Goal: Answer question/provide support: Answer question/provide support

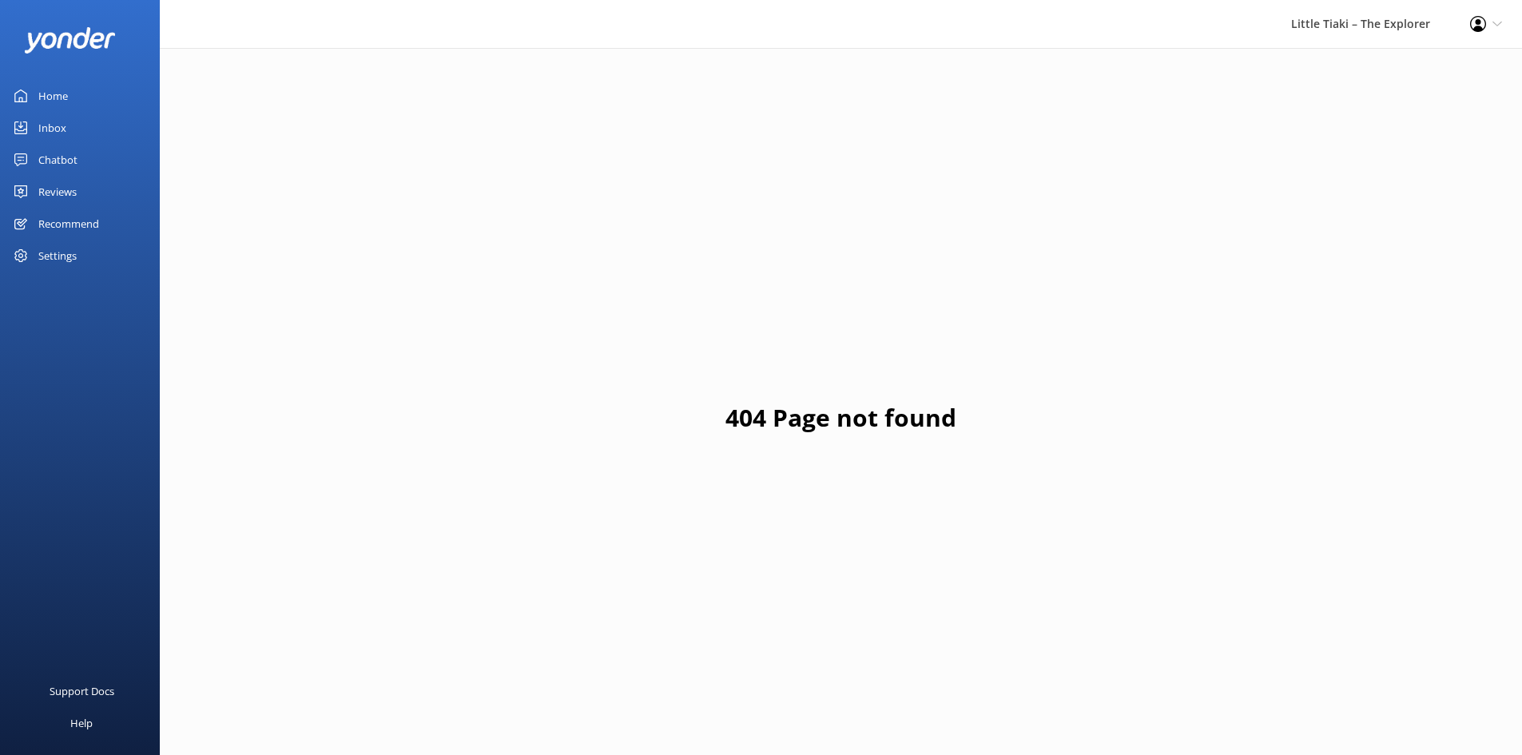
click at [50, 126] on div "Inbox" at bounding box center [52, 128] width 28 height 32
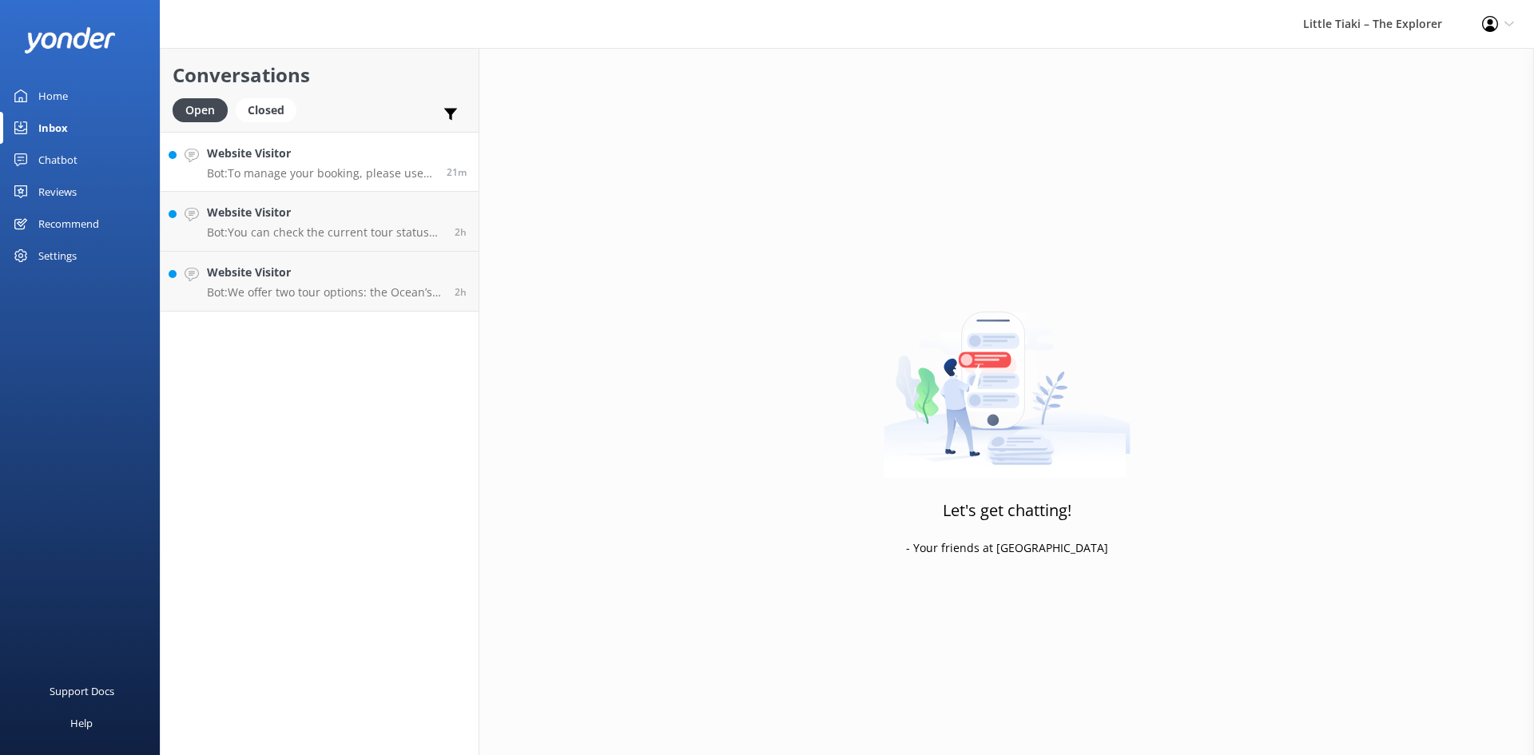
click at [316, 139] on link "Website Visitor Bot: To manage your booking, please use the "MANAGE BOOKING POR…" at bounding box center [320, 162] width 318 height 60
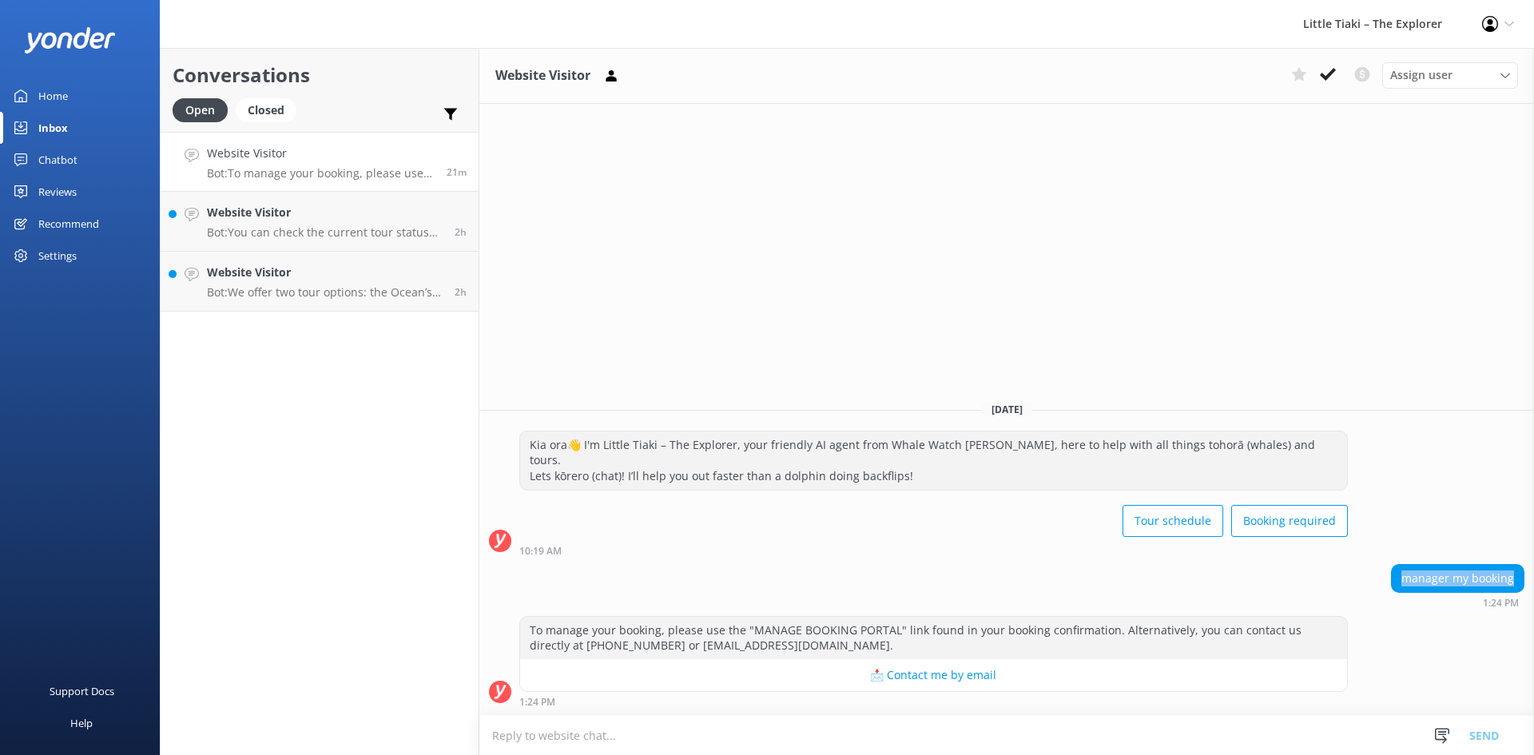
drag, startPoint x: 1396, startPoint y: 581, endPoint x: 1524, endPoint y: 581, distance: 127.8
click at [1521, 582] on div "manager my booking 1:24 PM" at bounding box center [1006, 586] width 1054 height 44
click at [906, 554] on div "10:19 AM" at bounding box center [933, 550] width 828 height 11
click at [1327, 75] on use at bounding box center [1328, 74] width 16 height 13
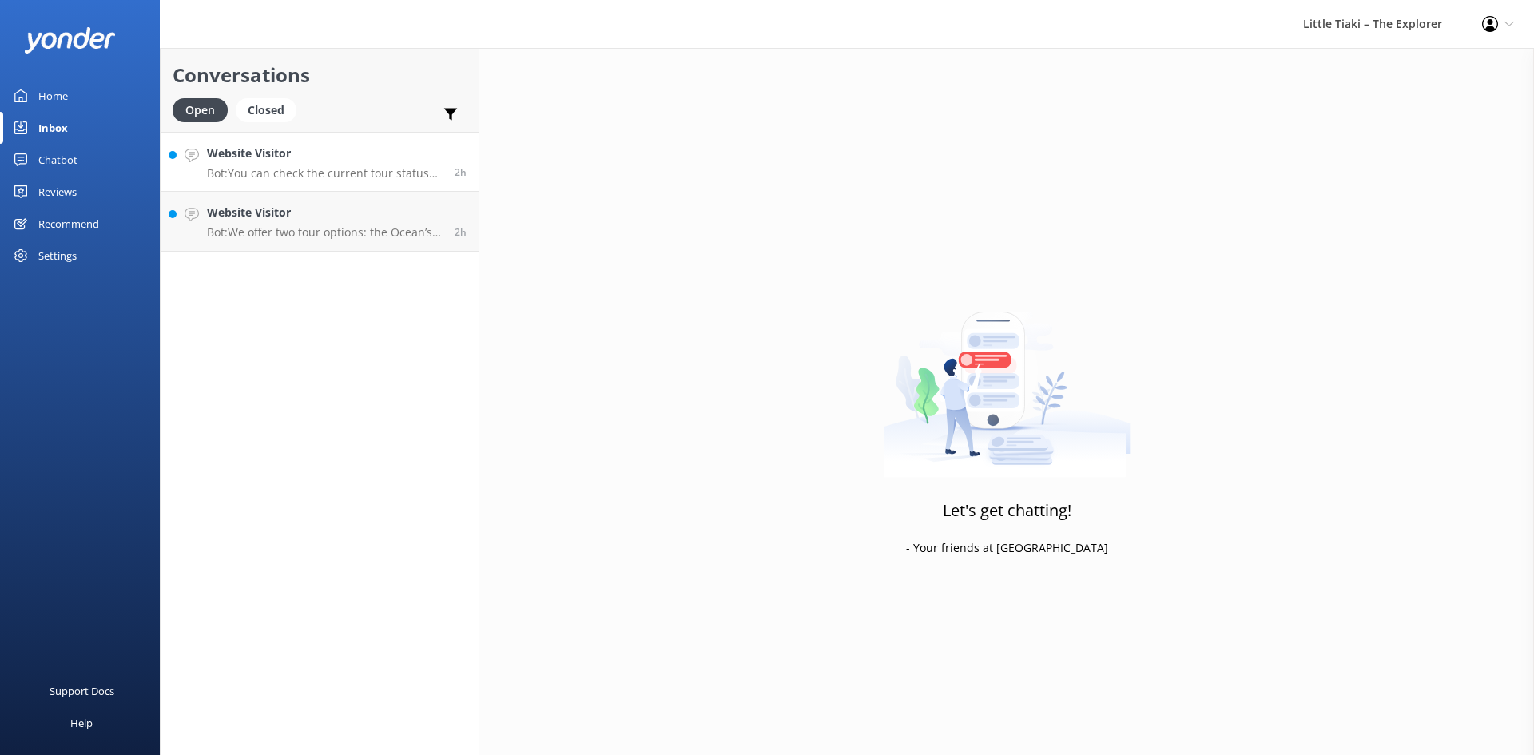
click at [395, 177] on p "Bot: You can check the current tour status by clicking the Cruise Status button…" at bounding box center [325, 173] width 236 height 14
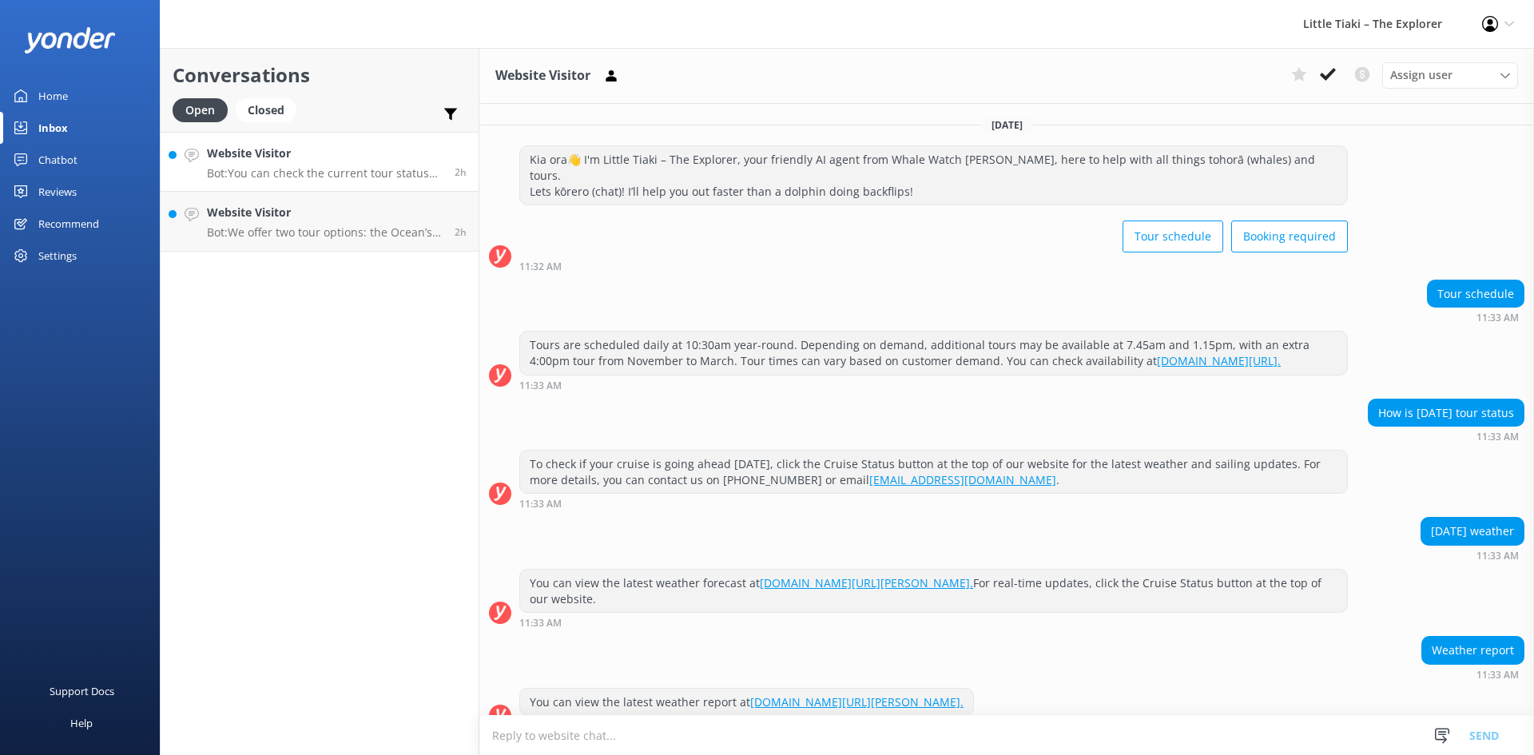
scroll to position [112, 0]
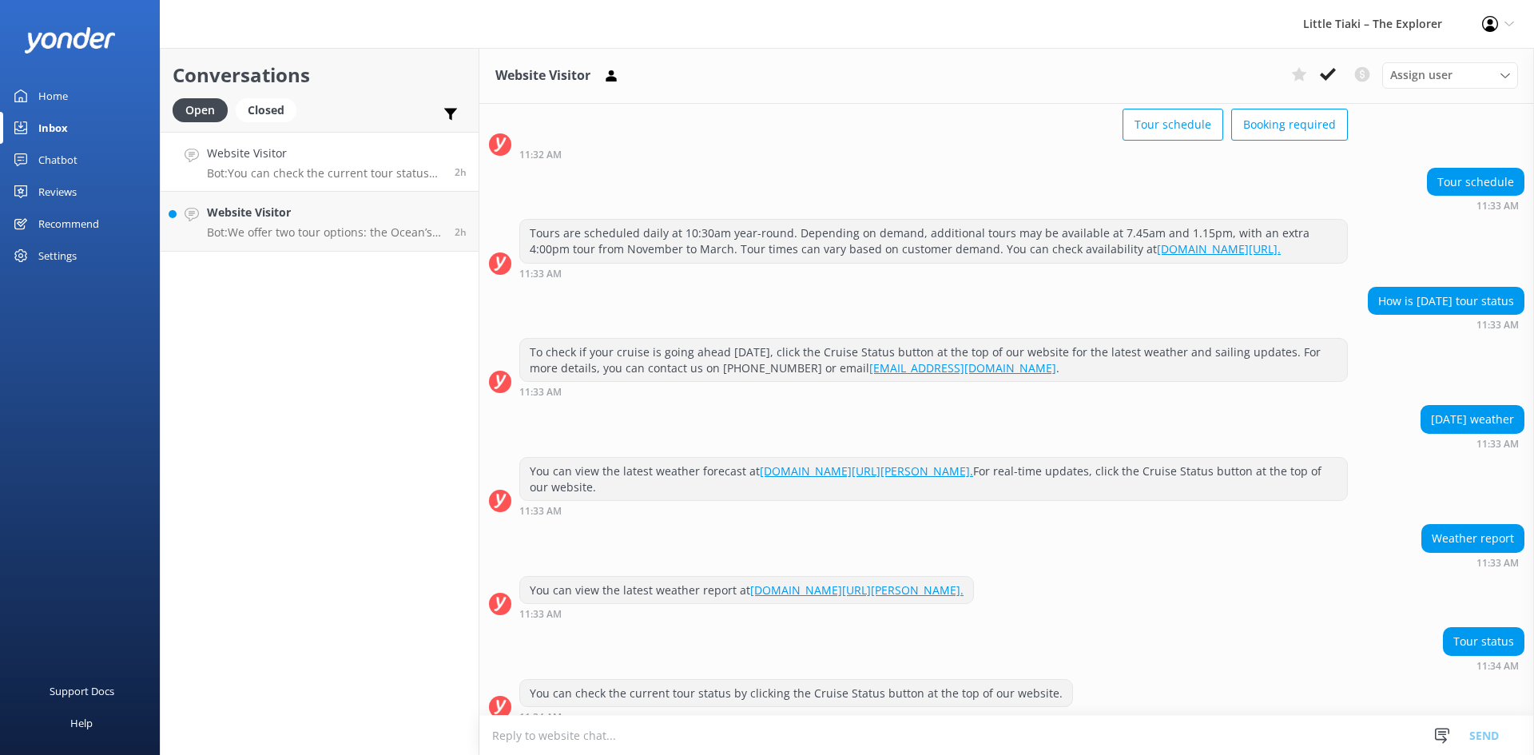
click at [1315, 73] on button at bounding box center [1327, 74] width 29 height 24
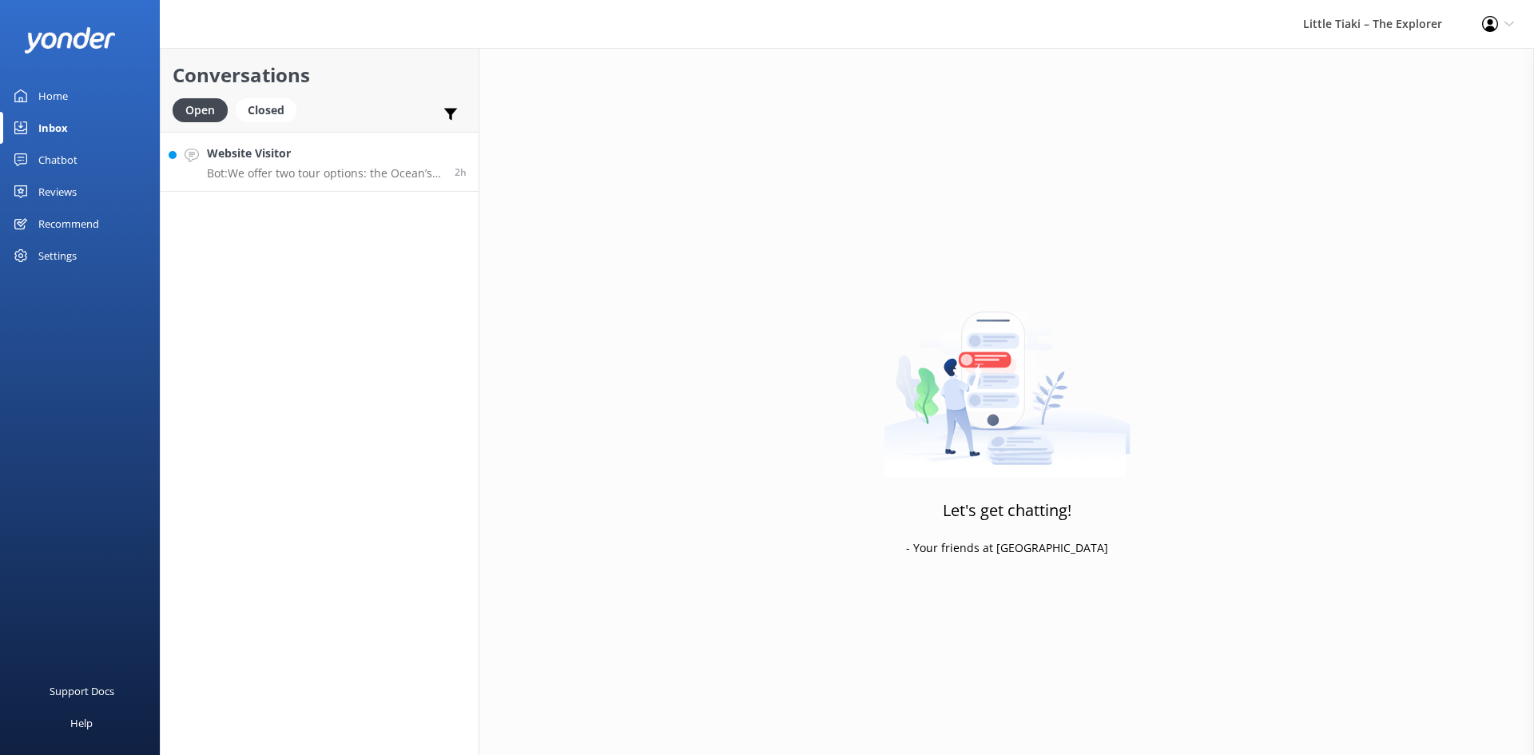
click at [326, 177] on p "Bot: We offer two tour options: the Ocean’s Cabin, our main tour experience wit…" at bounding box center [325, 173] width 236 height 14
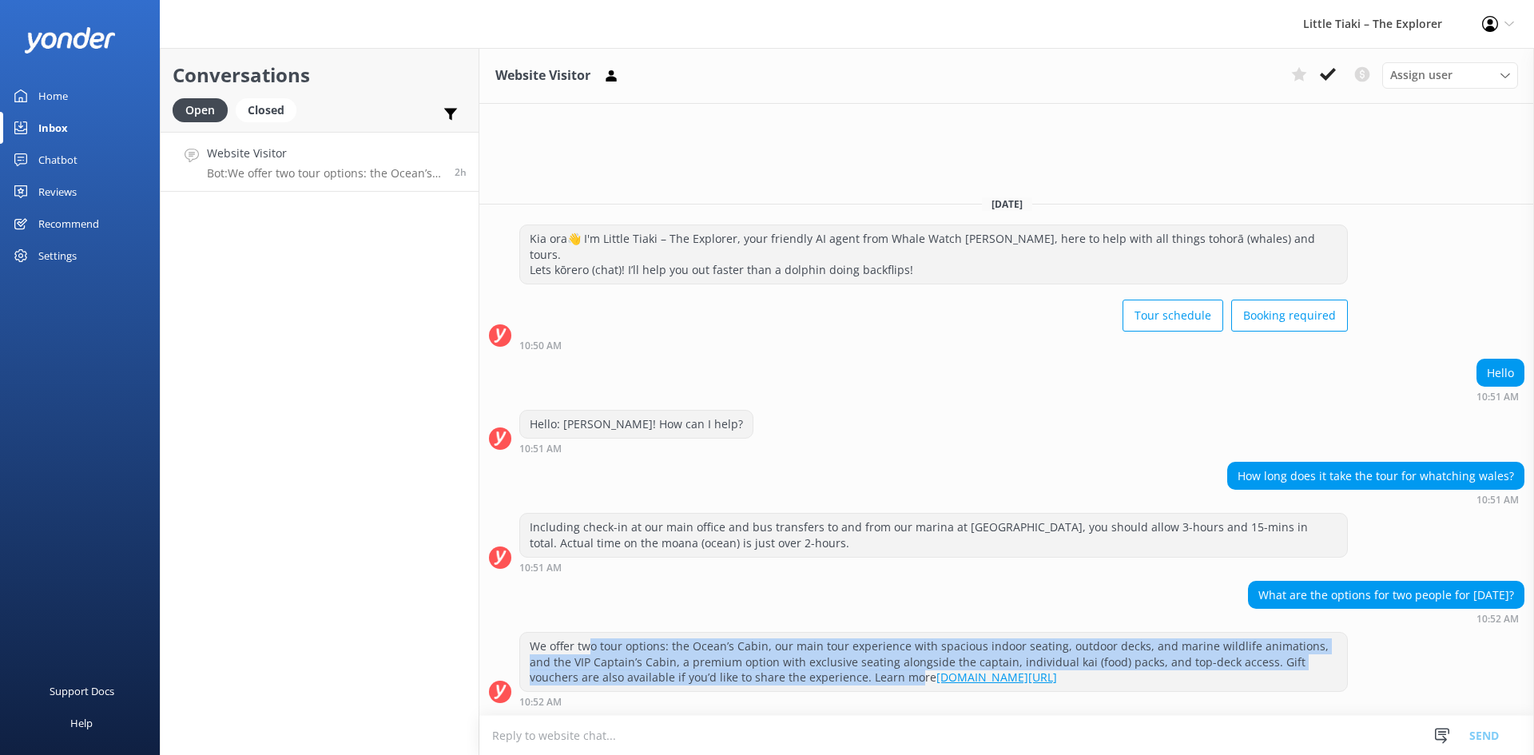
drag, startPoint x: 645, startPoint y: 658, endPoint x: 843, endPoint y: 689, distance: 199.6
click at [843, 689] on div "We offer two tour options: the Ocean’s Cabin, our main tour experience with spa…" at bounding box center [933, 662] width 827 height 58
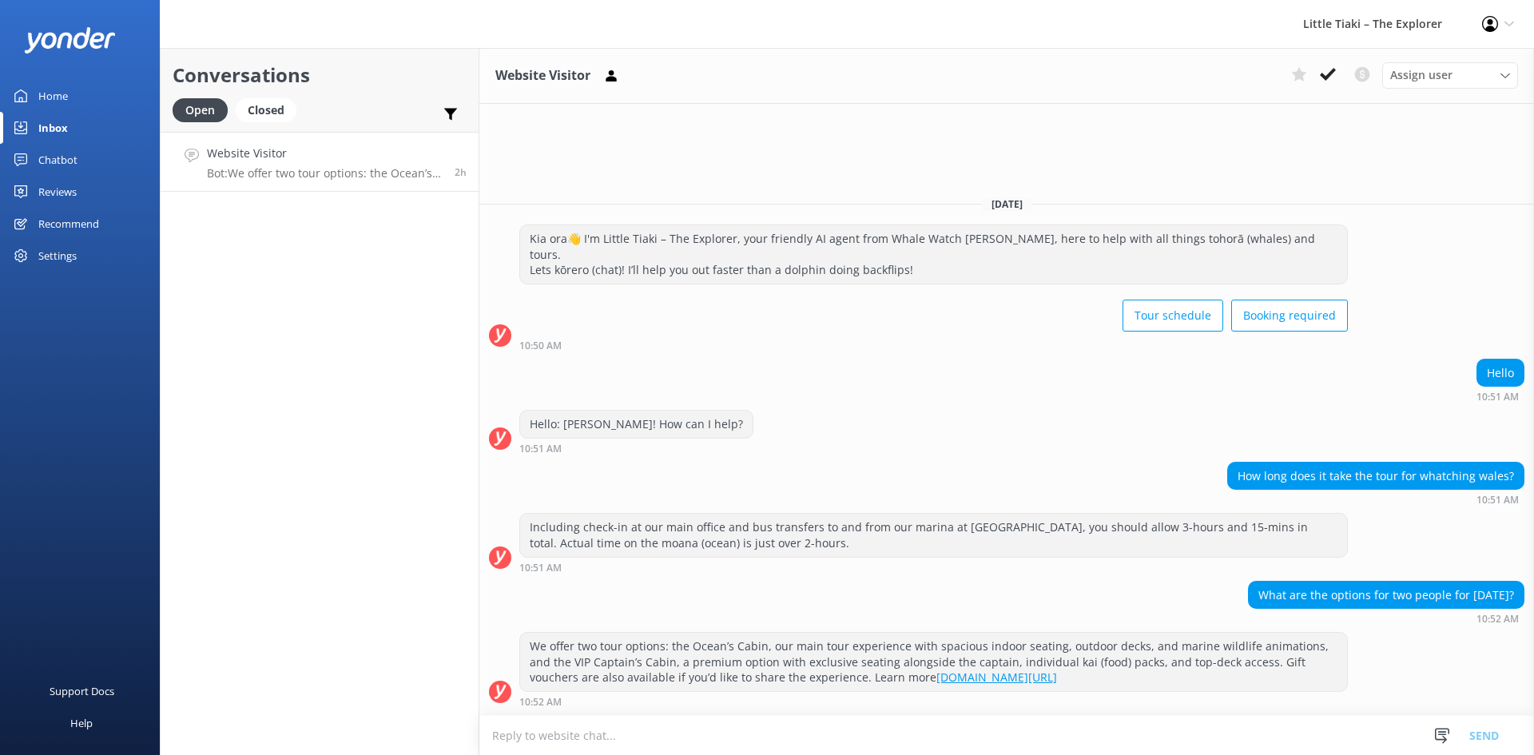
click at [1390, 693] on div "We offer two tour options: the Ocean’s Cabin, our main tour experience with spa…" at bounding box center [1006, 669] width 1054 height 75
drag, startPoint x: 1136, startPoint y: 681, endPoint x: 471, endPoint y: 609, distance: 668.5
click at [471, 609] on div "Conversations Open Closed Important Converted Assigned to me Unassigned Website…" at bounding box center [847, 401] width 1374 height 707
click at [635, 619] on div "What are the options for two people for [DATE]? 10:52 AM" at bounding box center [1006, 603] width 1054 height 44
click at [719, 601] on div "What are the options for two people for [DATE]? 10:52 AM" at bounding box center [1006, 603] width 1054 height 44
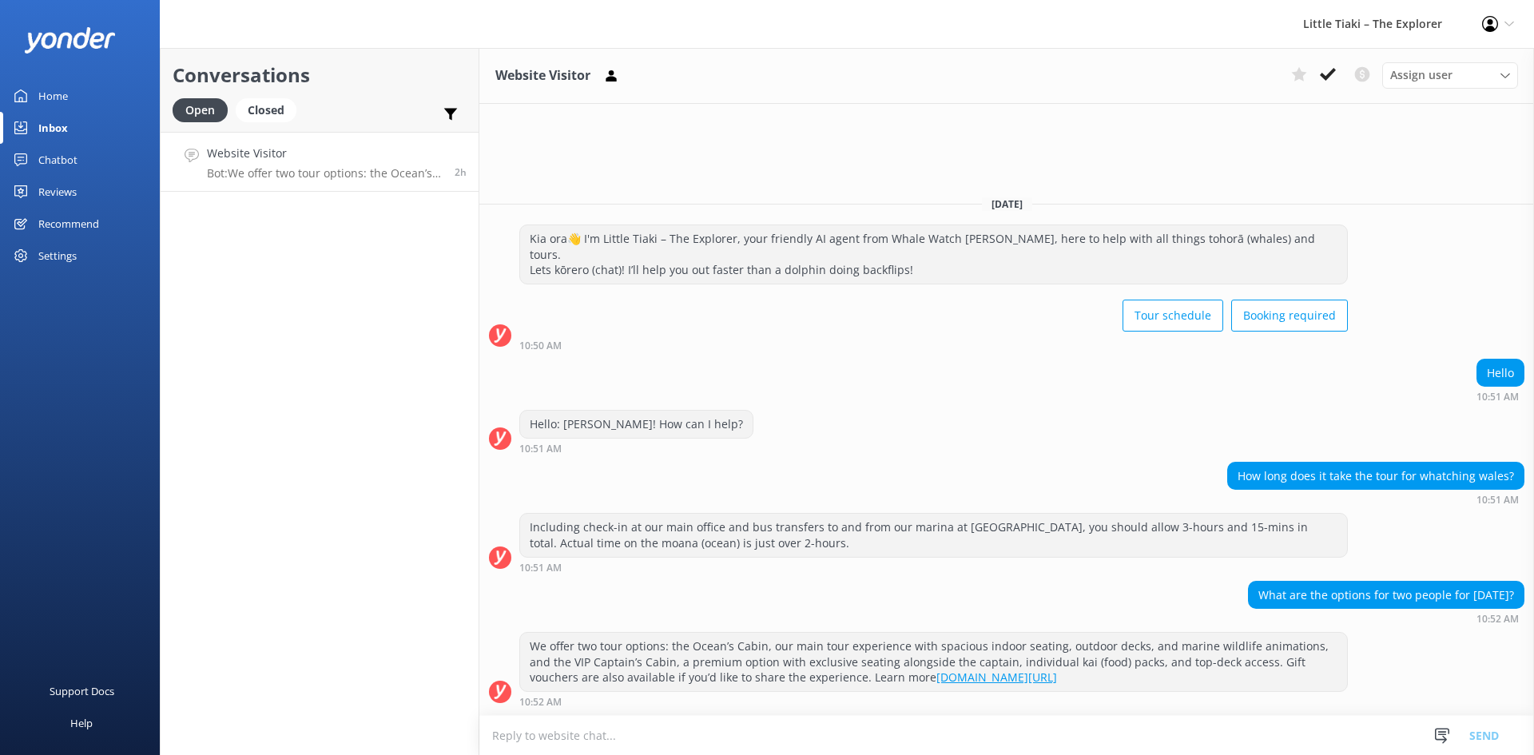
click at [830, 603] on div "What are the options for two people for [DATE]? 10:52 AM" at bounding box center [1006, 603] width 1054 height 44
click at [1328, 68] on icon at bounding box center [1328, 74] width 16 height 16
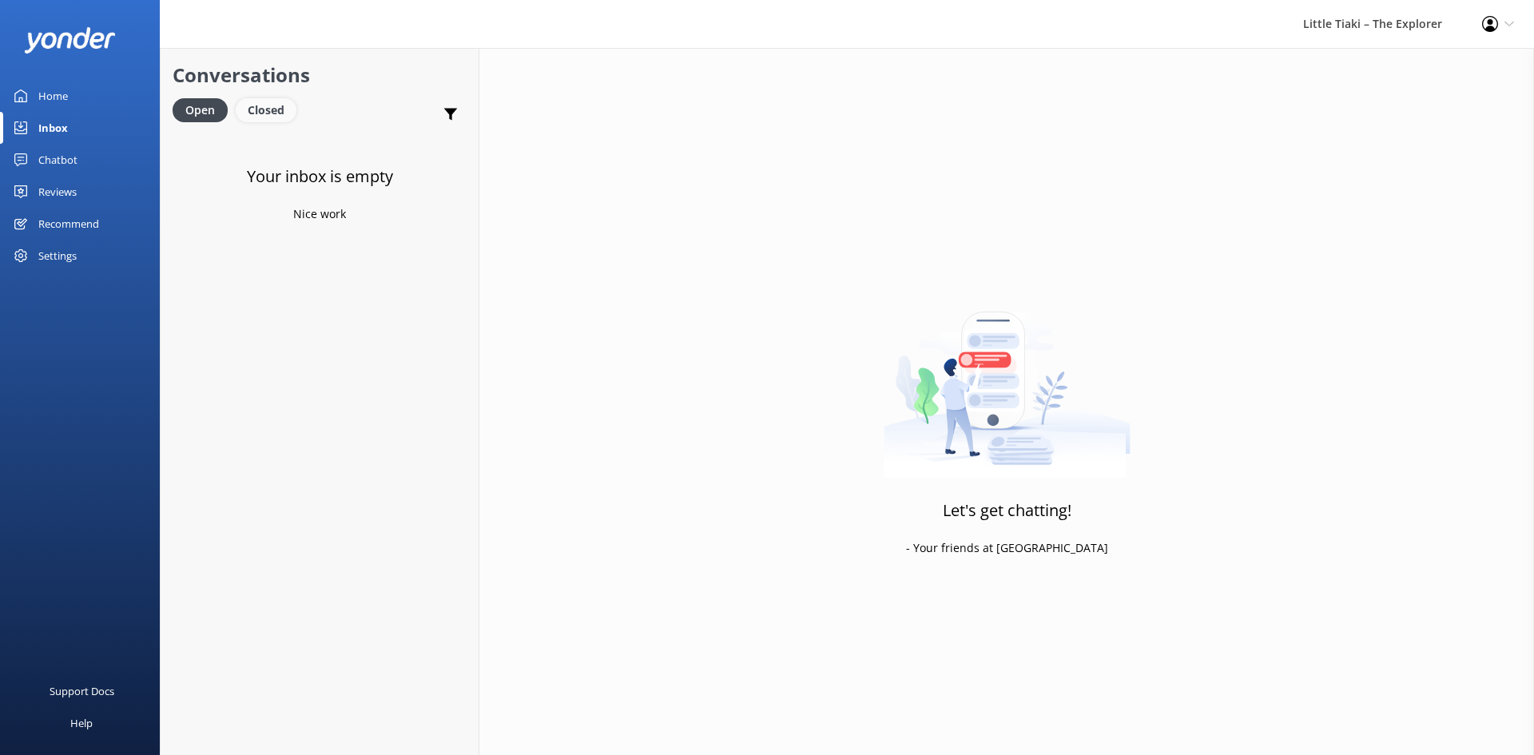
click at [255, 109] on div "Closed" at bounding box center [266, 110] width 61 height 24
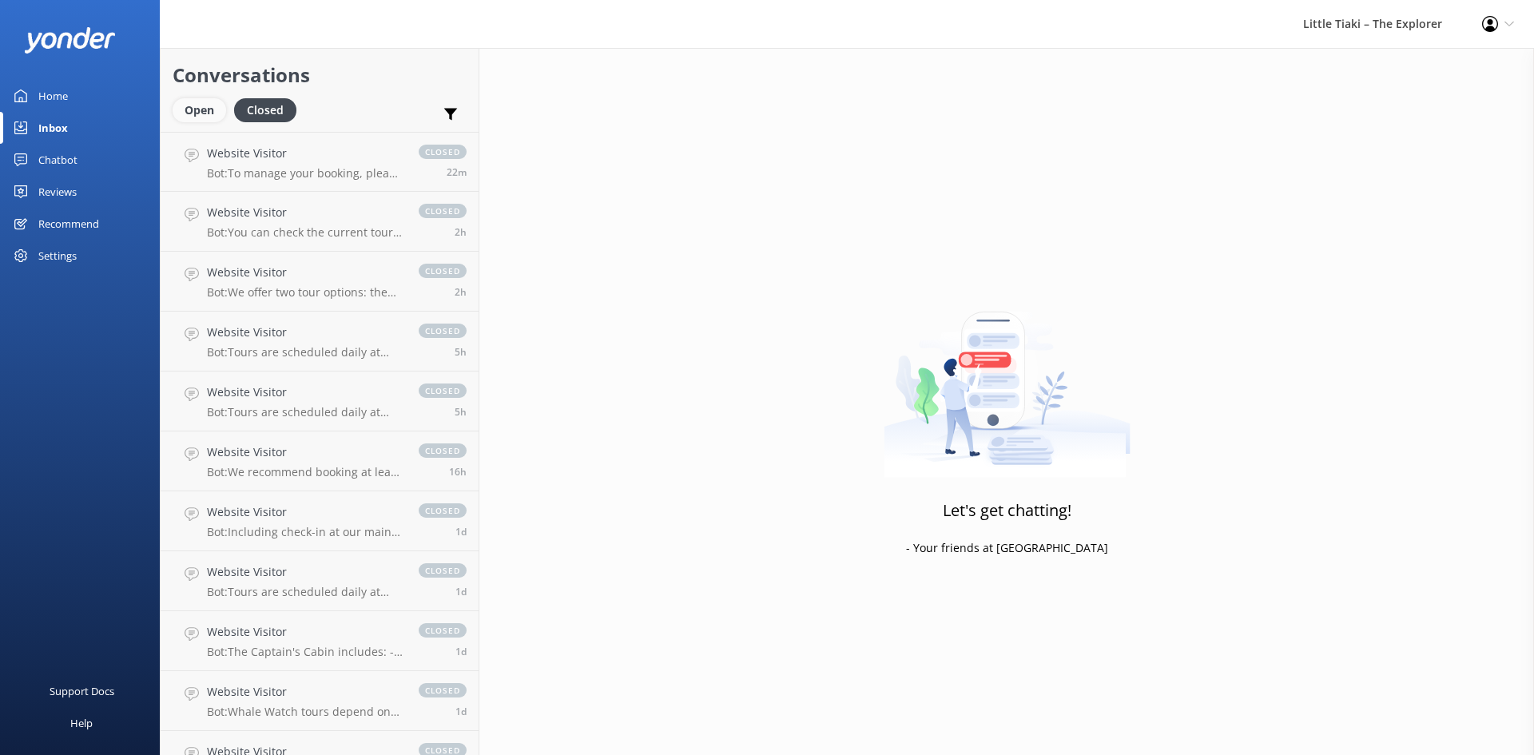
click at [193, 115] on div "Open" at bounding box center [200, 110] width 54 height 24
